Goal: Navigation & Orientation: Find specific page/section

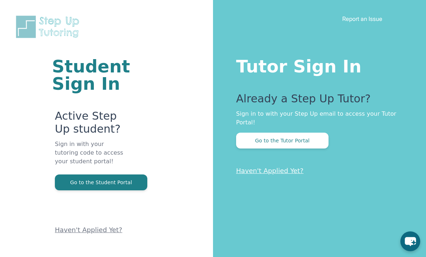
click at [309, 137] on button "Go to the Tutor Portal" at bounding box center [282, 141] width 92 height 16
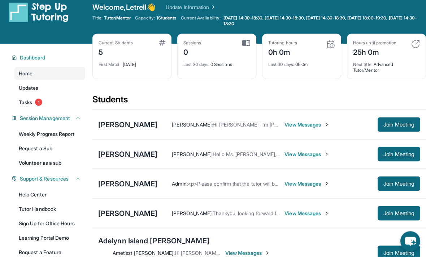
scroll to position [8, 0]
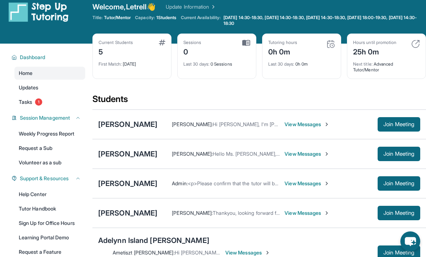
click at [28, 239] on link "Learning Portal Demo" at bounding box center [49, 237] width 71 height 13
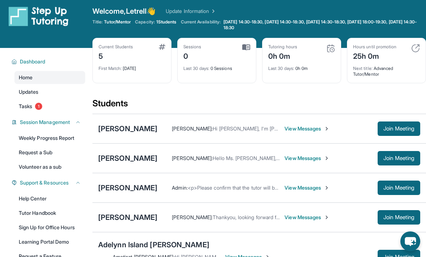
scroll to position [0, 0]
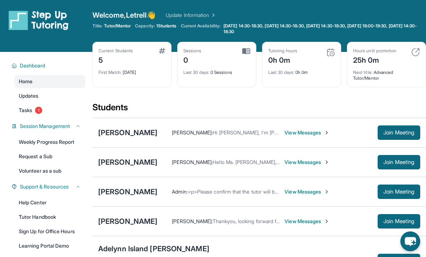
click at [195, 2] on div "Open sidebar Welcome, Letrell 👋 Update Information Title: Tutor/Mentor Capacity…" at bounding box center [213, 26] width 426 height 52
